Goal: Information Seeking & Learning: Understand process/instructions

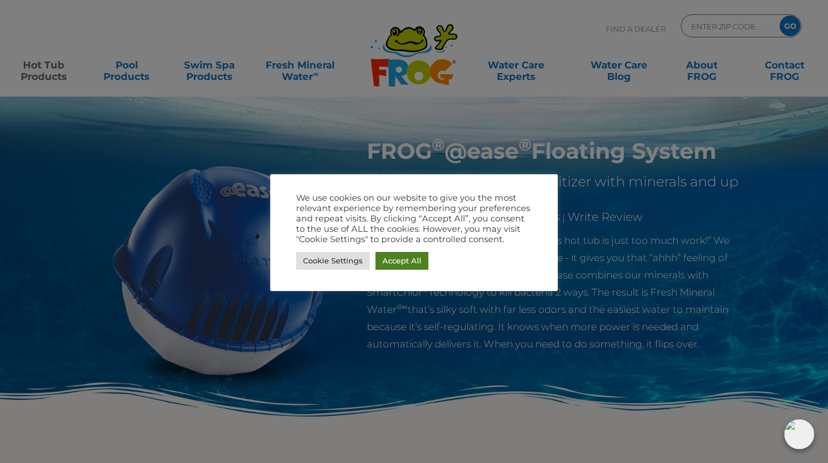
click at [400, 261] on link "Accept All" at bounding box center [402, 261] width 53 height 18
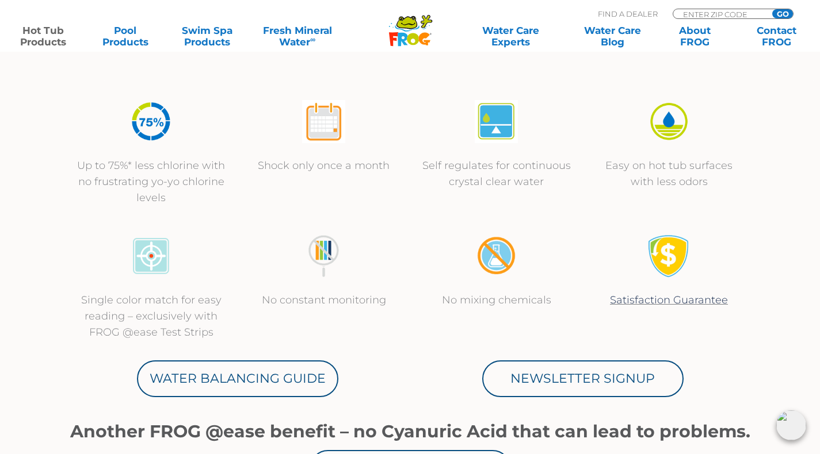
scroll to position [389, 0]
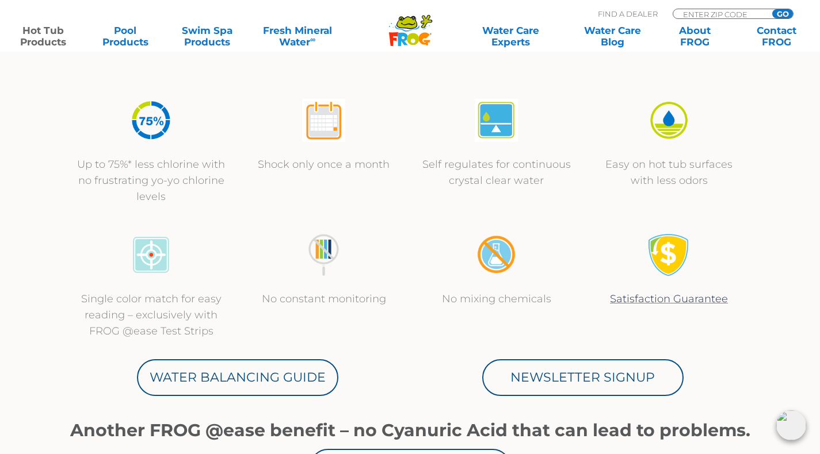
click at [408, 201] on div "Up to 75%* less chlorine with no frustrating yo-yo chlorine levels Shock only o…" at bounding box center [410, 152] width 690 height 135
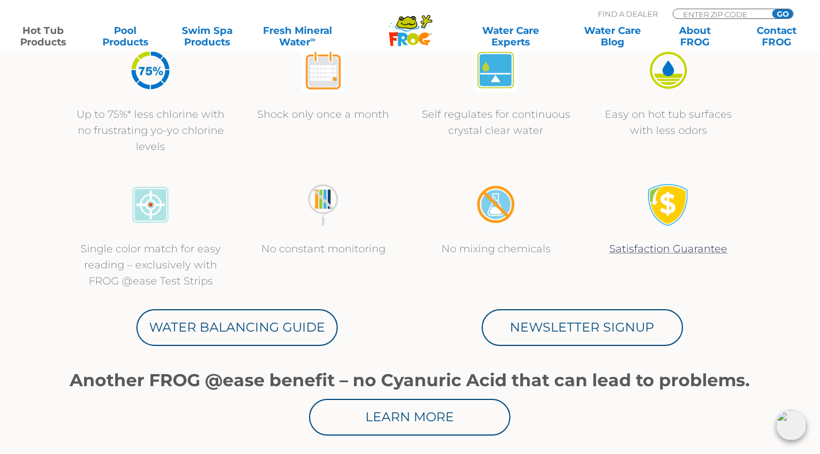
scroll to position [441, 1]
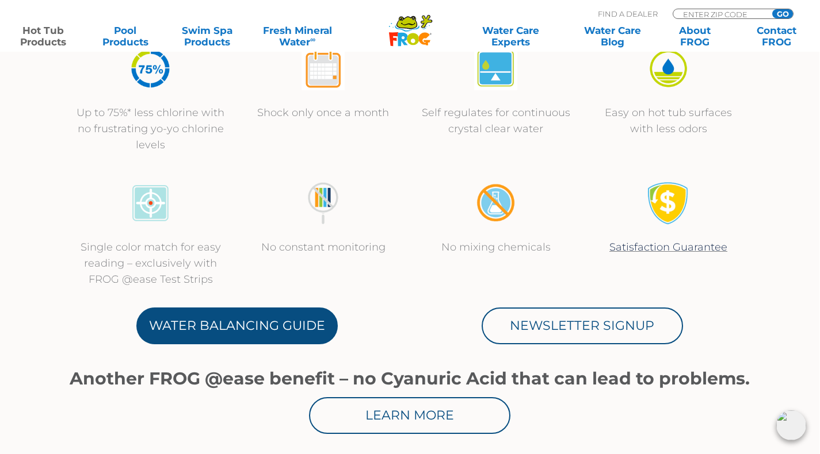
click at [236, 325] on link "Water Balancing Guide" at bounding box center [236, 326] width 201 height 37
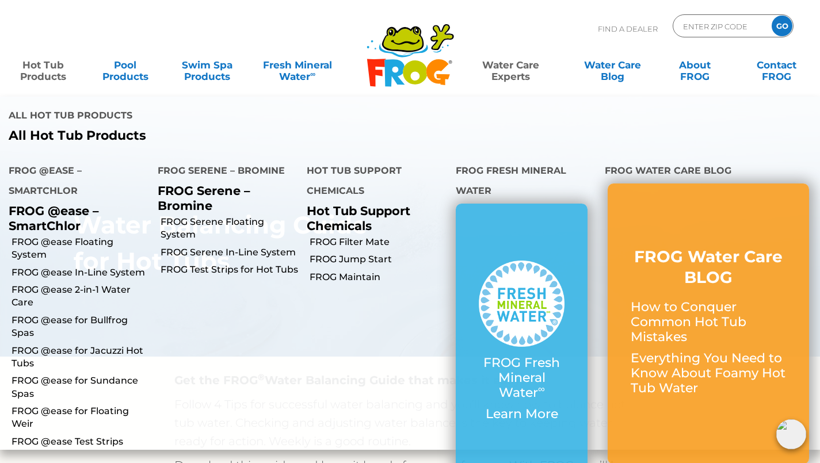
click at [47, 77] on link "Hot Tub Products" at bounding box center [44, 64] width 64 height 23
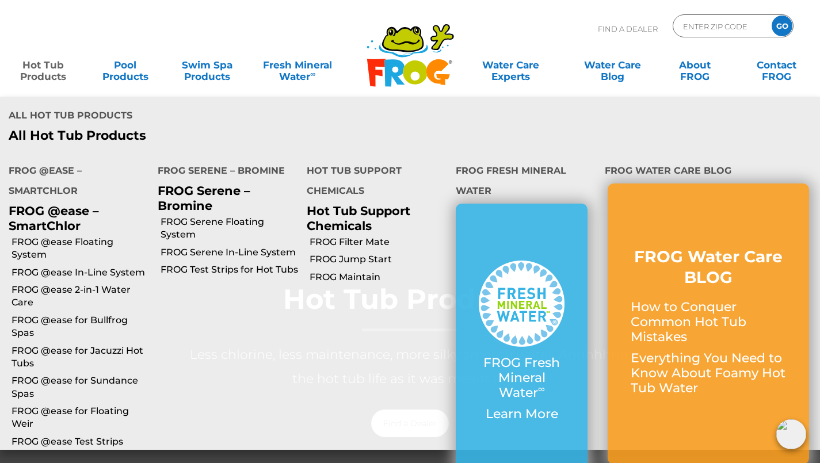
scroll to position [4, 0]
click at [74, 215] on p "FROG @ease – SmartChlor" at bounding box center [75, 218] width 132 height 29
click at [99, 240] on link "FROG @ease Floating System" at bounding box center [80, 249] width 137 height 26
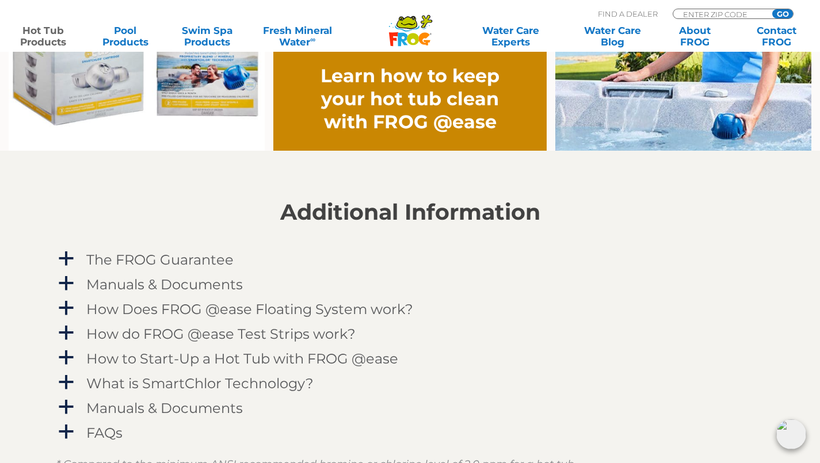
scroll to position [1012, 0]
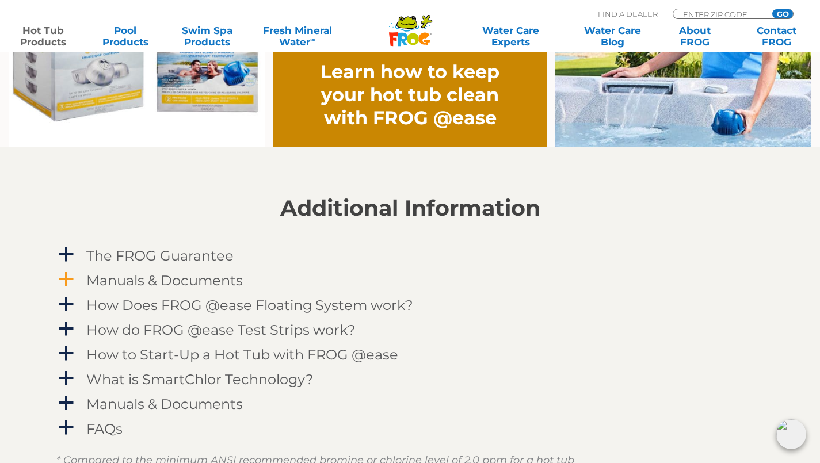
click at [214, 278] on h4 "Manuals & Documents" at bounding box center [164, 281] width 156 height 16
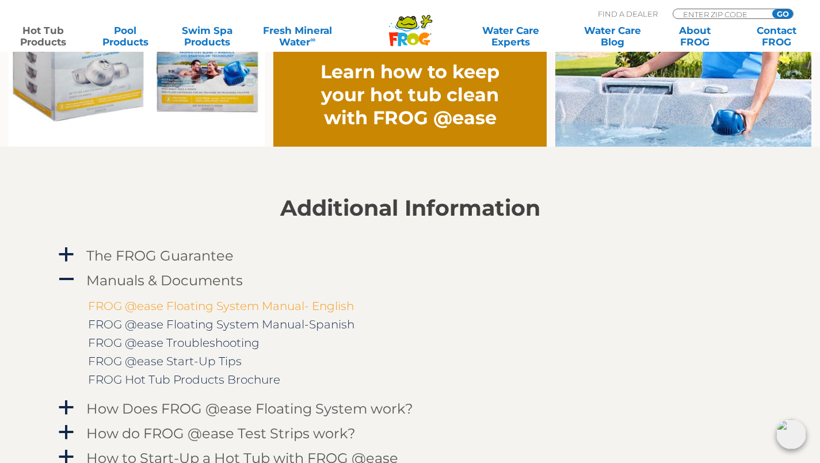
click at [271, 307] on link "FROG @ease Floating System Manual- English" at bounding box center [221, 306] width 266 height 14
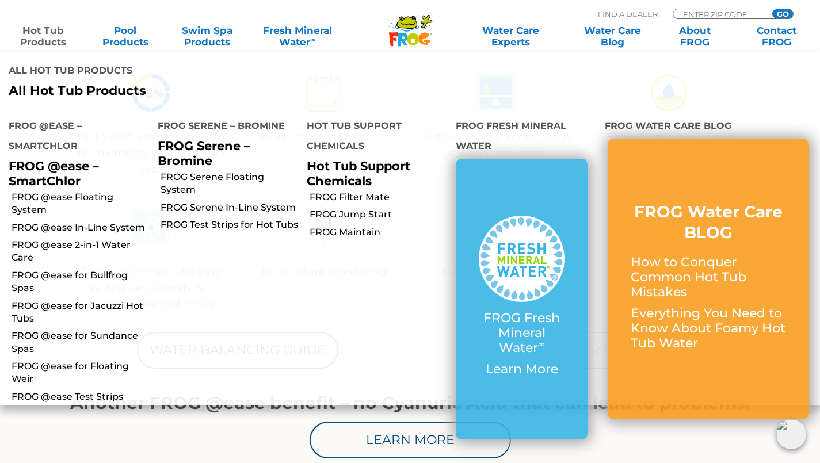
scroll to position [417, 0]
click at [330, 84] on p "All Hot Tub Products" at bounding box center [205, 90] width 393 height 15
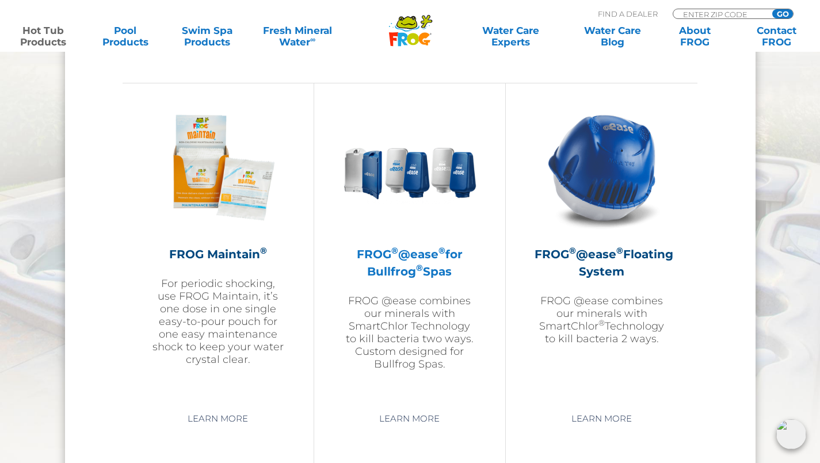
scroll to position [1267, 0]
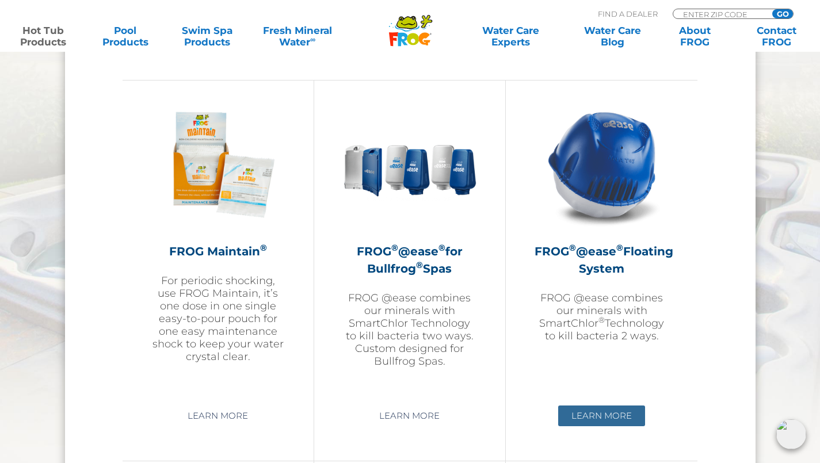
click at [618, 415] on link "Learn More" at bounding box center [601, 416] width 87 height 21
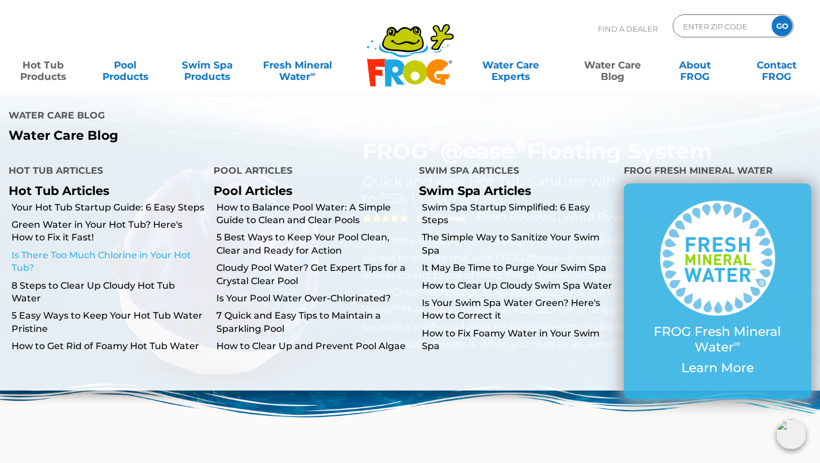
click at [134, 254] on link "Is There Too Much Chlorine in Your Hot Tub?" at bounding box center [108, 262] width 193 height 26
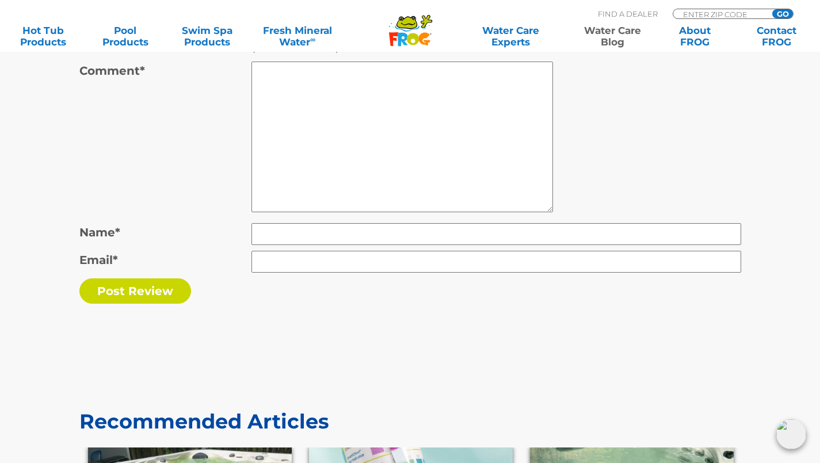
scroll to position [5042, 0]
